Goal: Information Seeking & Learning: Learn about a topic

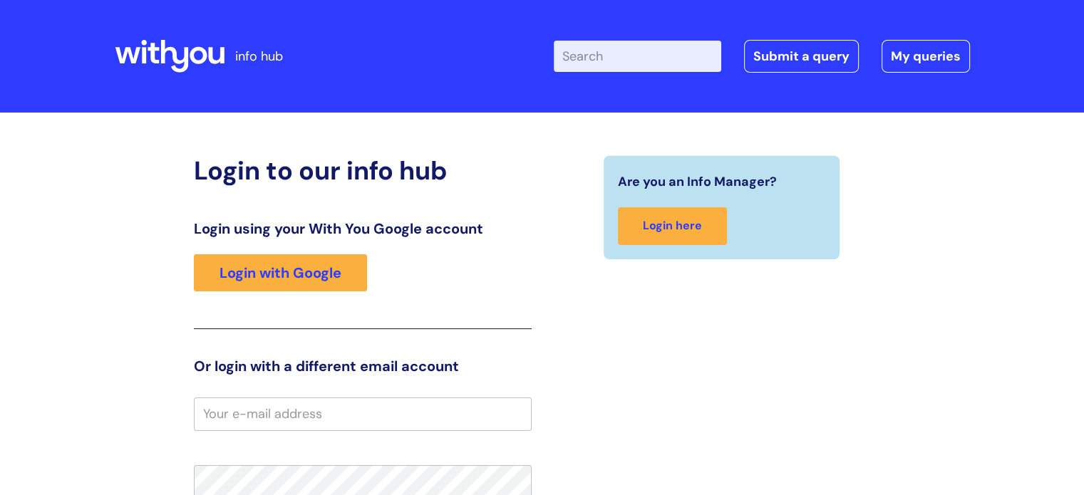
click at [646, 53] on input "Enter your search term here..." at bounding box center [637, 56] width 167 height 31
type input "drug diary"
click button "Search" at bounding box center [0, 0] width 0 height 0
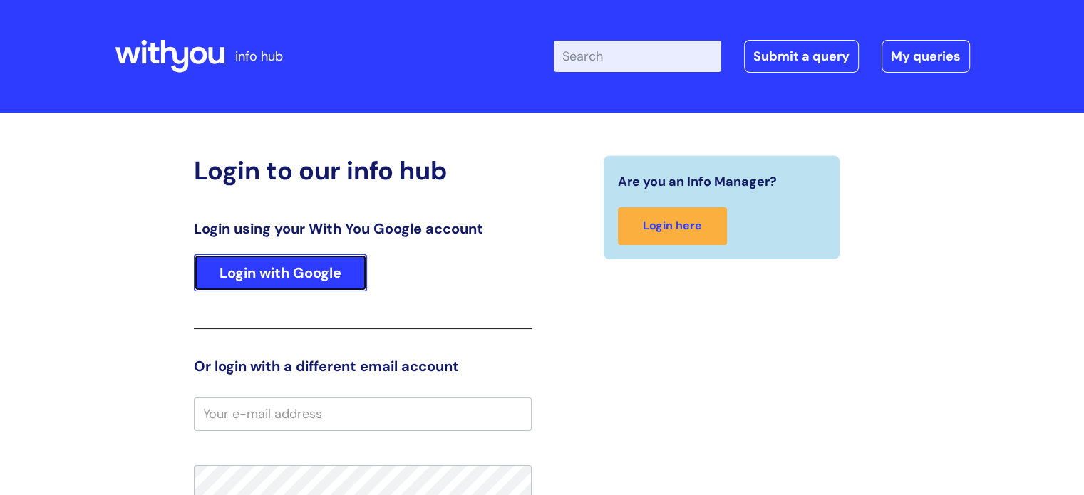
click at [286, 264] on link "Login with Google" at bounding box center [280, 272] width 173 height 37
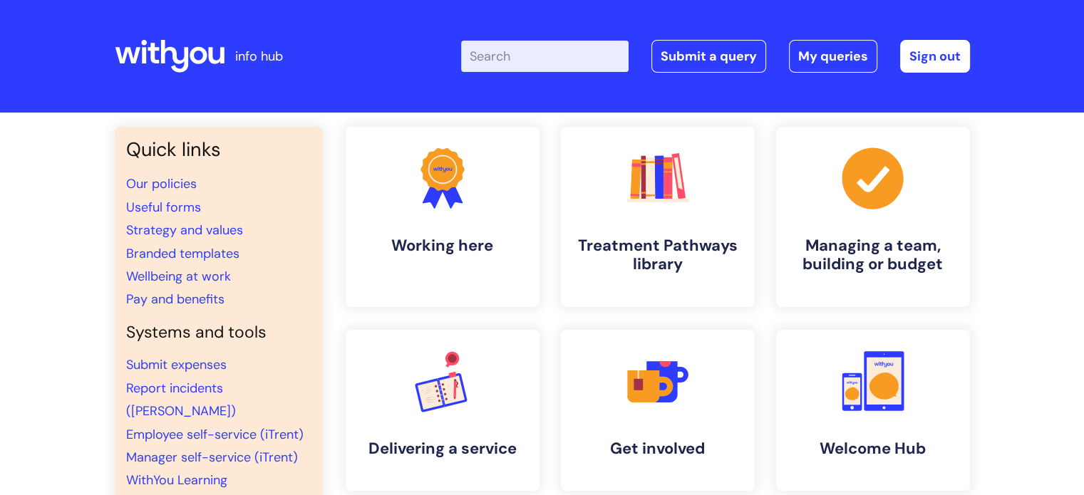
click at [538, 51] on input "Enter your search term here..." at bounding box center [544, 56] width 167 height 31
type input "drug diary"
click button "Search" at bounding box center [0, 0] width 0 height 0
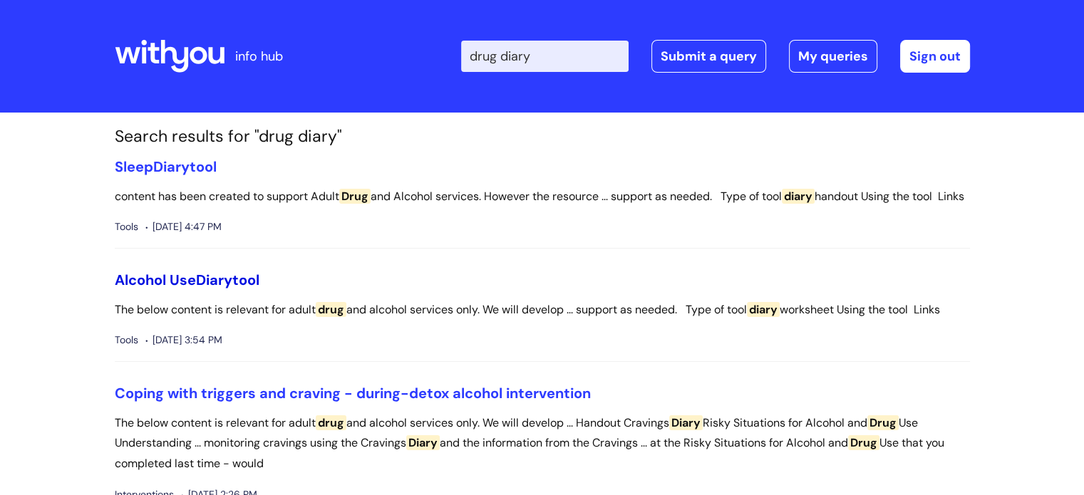
click at [249, 289] on link "Alcohol Use Diary tool" at bounding box center [187, 280] width 145 height 19
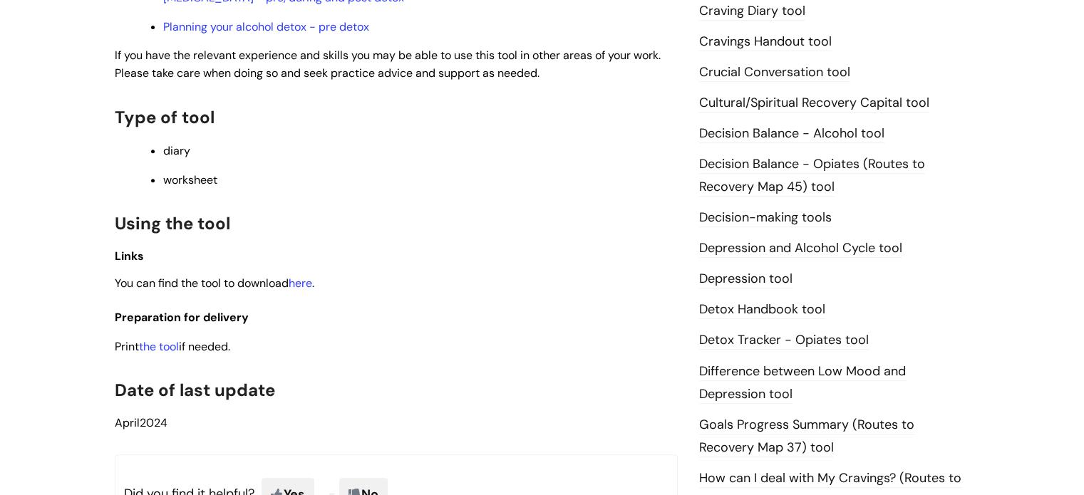
scroll to position [641, 0]
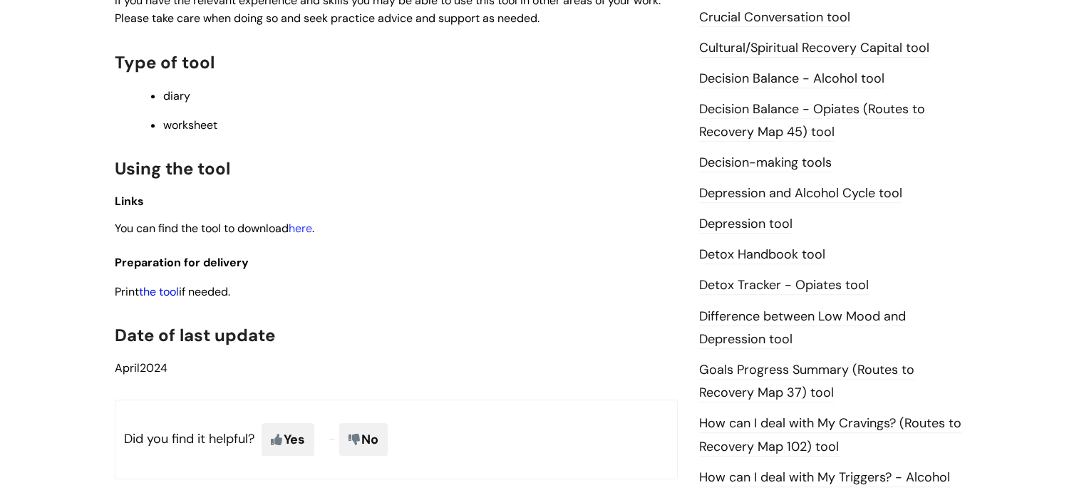
click at [165, 296] on link "the tool" at bounding box center [159, 291] width 40 height 15
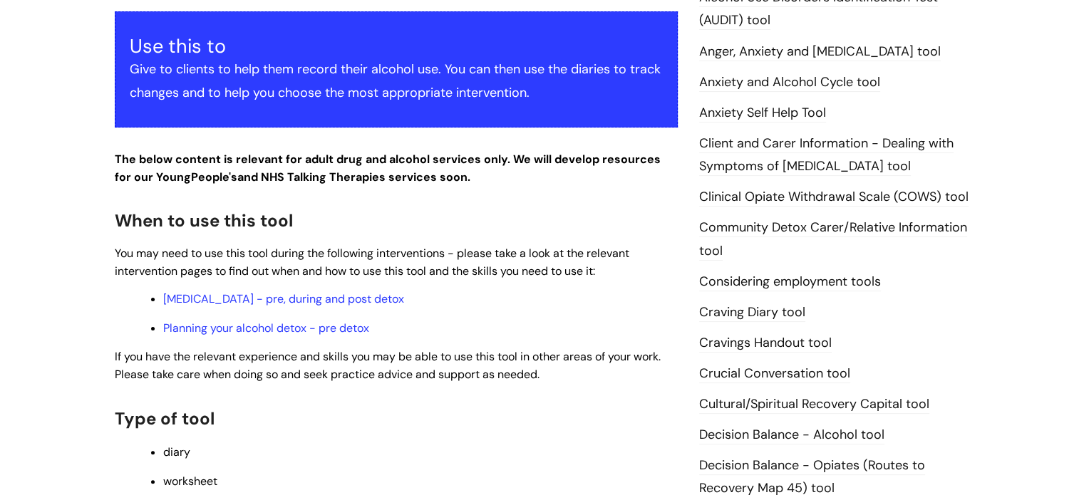
scroll to position [0, 0]
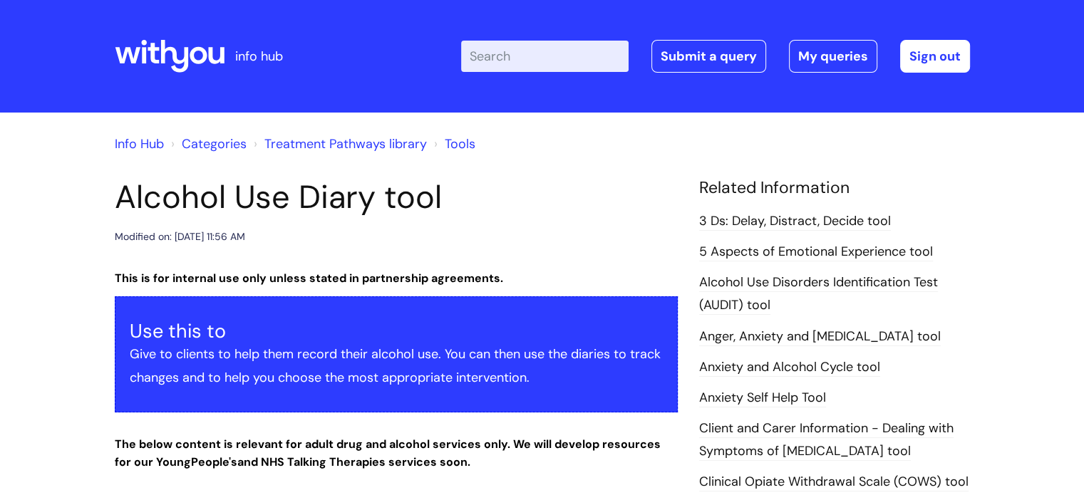
click at [576, 56] on input "Enter your search term here..." at bounding box center [544, 56] width 167 height 31
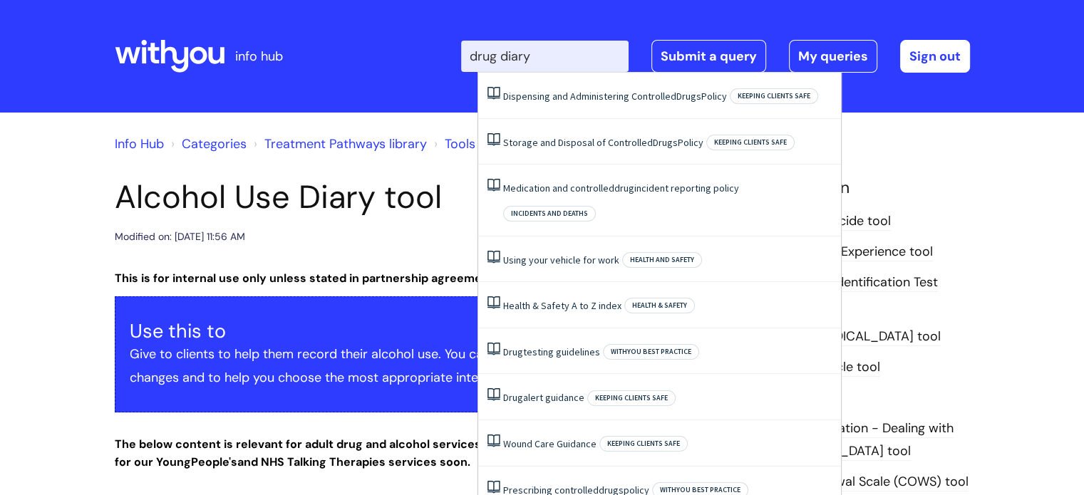
type input "drug diary"
click button "Search" at bounding box center [0, 0] width 0 height 0
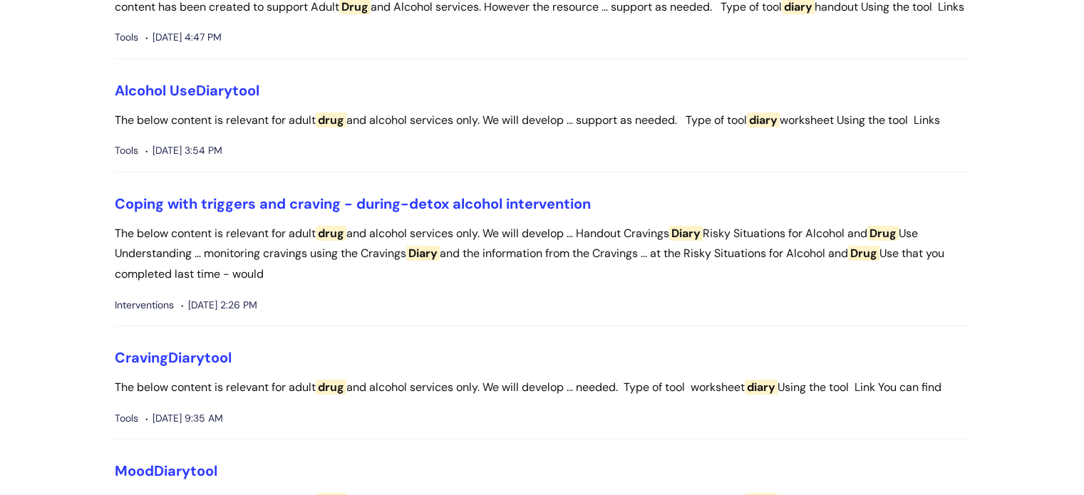
scroll to position [214, 0]
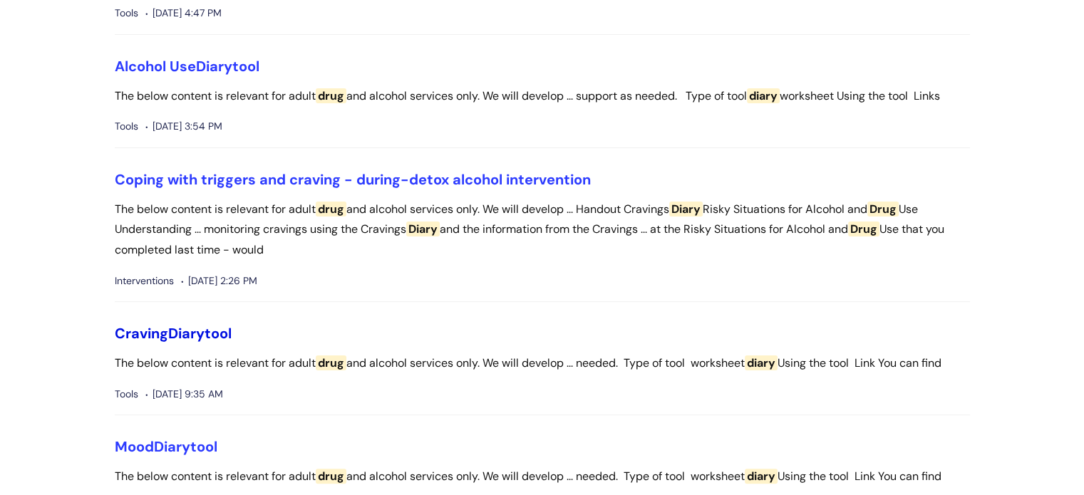
click at [212, 343] on link "Craving Diary tool" at bounding box center [173, 333] width 117 height 19
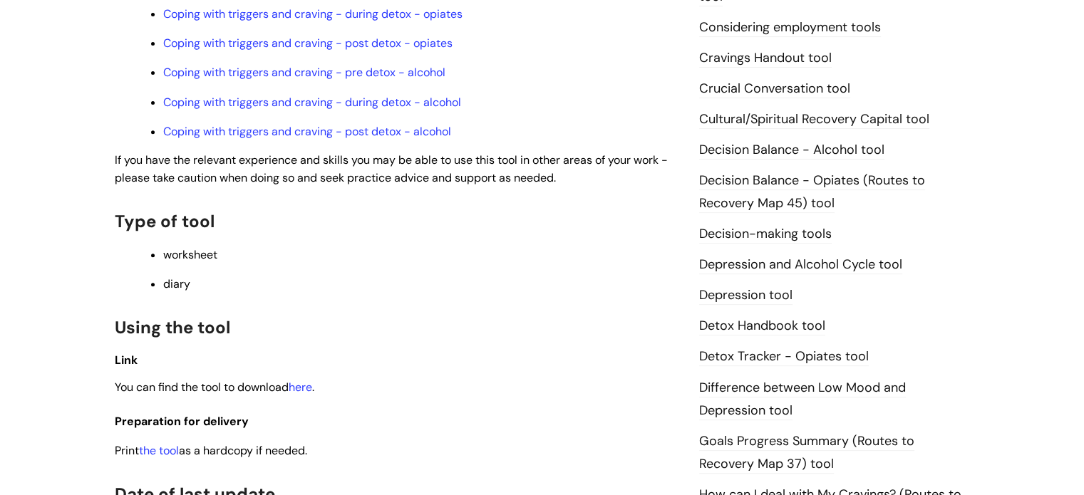
scroll to position [713, 0]
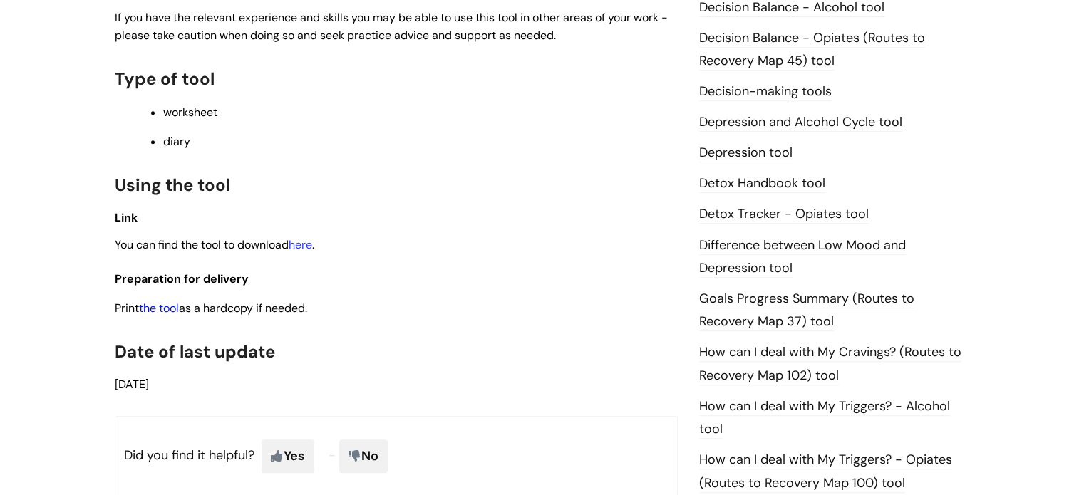
click at [162, 309] on link "the tool" at bounding box center [159, 308] width 40 height 15
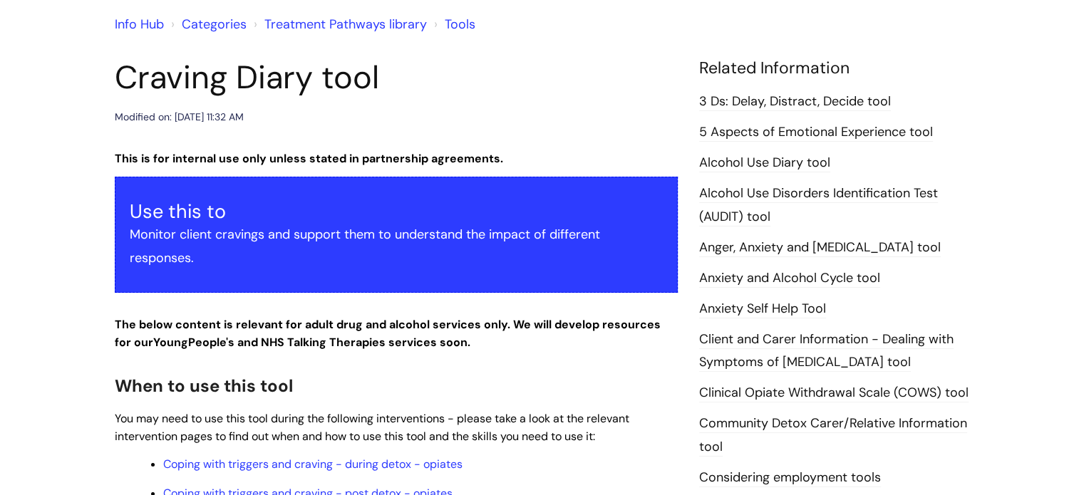
scroll to position [34, 0]
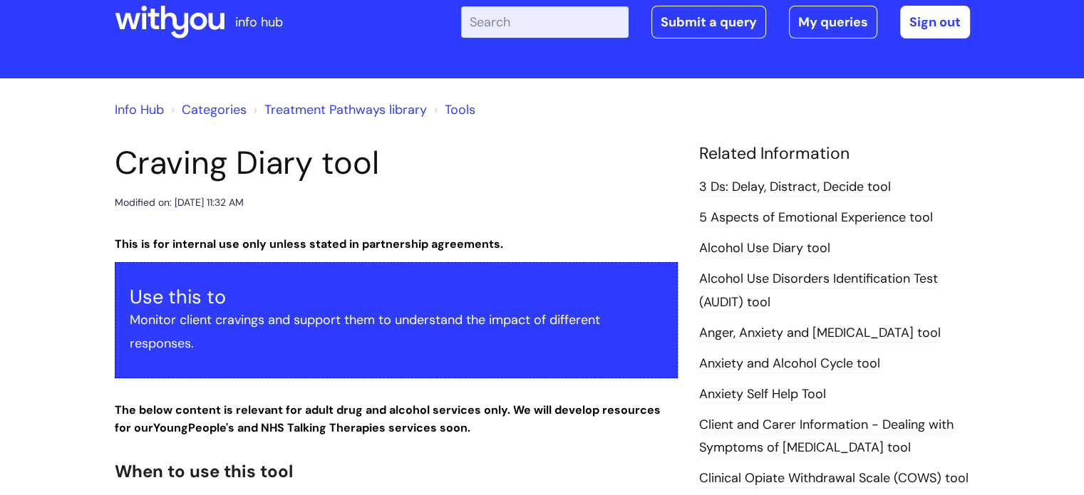
click at [559, 28] on input "Enter your search term here..." at bounding box center [544, 21] width 167 height 31
type input "drug diary"
click button "Search" at bounding box center [0, 0] width 0 height 0
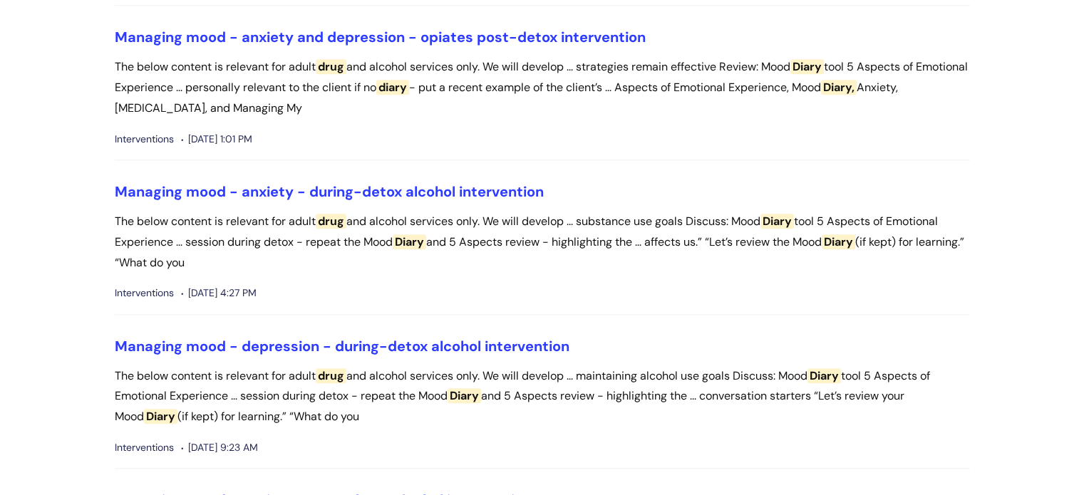
scroll to position [926, 0]
